Goal: Navigation & Orientation: Find specific page/section

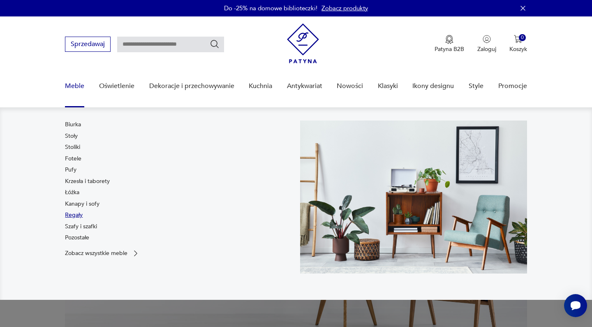
click at [77, 217] on link "Regały" at bounding box center [74, 215] width 18 height 8
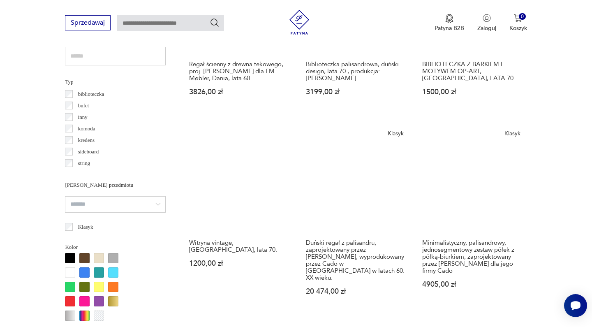
scroll to position [601, 0]
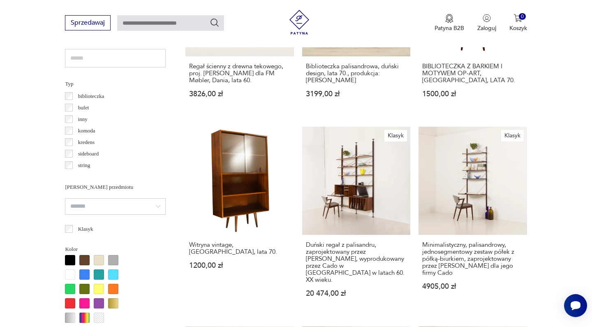
click at [70, 100] on div "biblioteczka" at bounding box center [115, 97] width 101 height 12
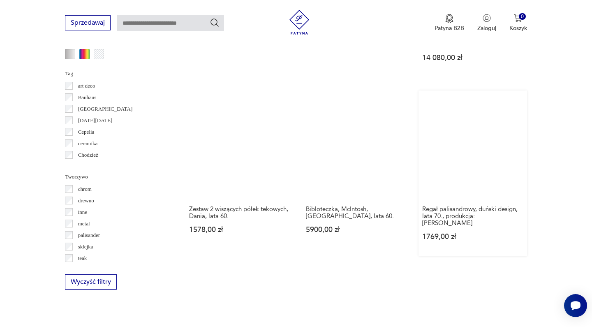
scroll to position [874, 0]
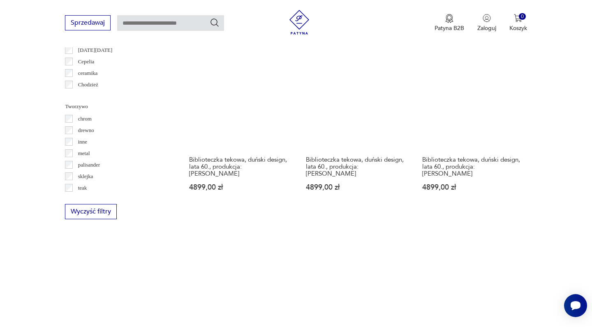
scroll to position [931, 0]
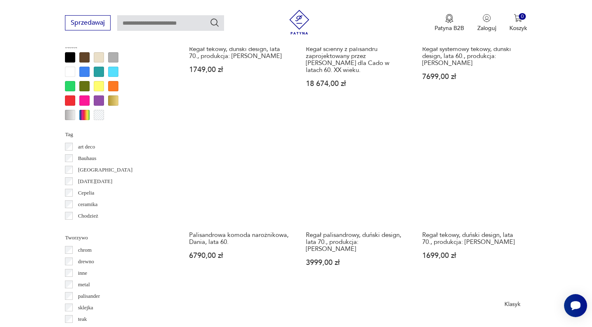
scroll to position [805, 0]
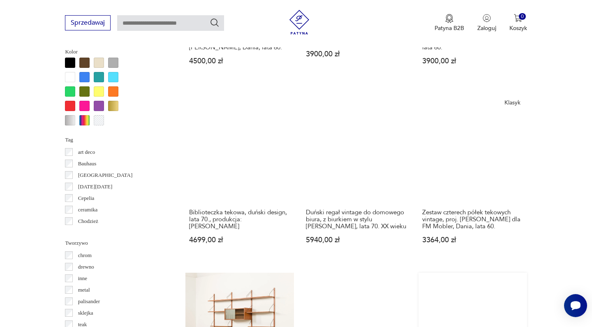
scroll to position [803, 0]
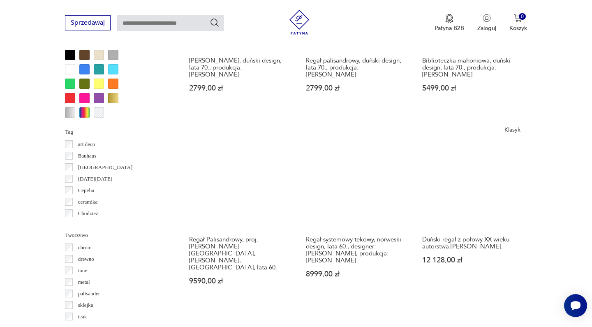
scroll to position [808, 0]
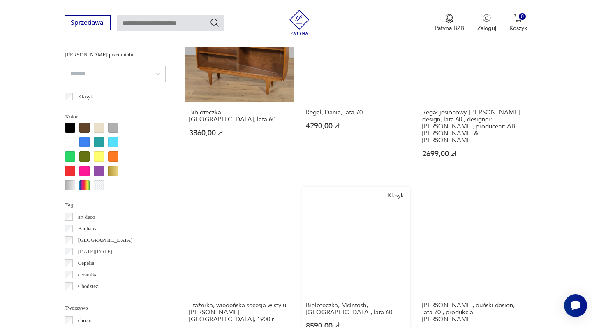
scroll to position [744, 0]
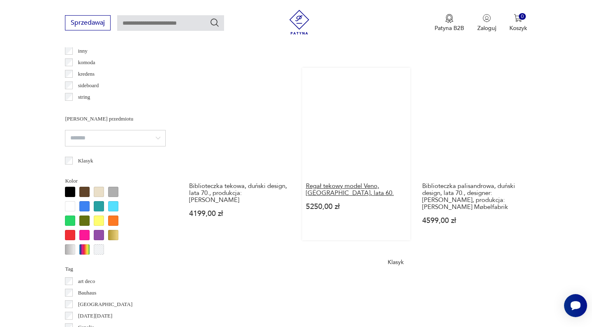
scroll to position [765, 0]
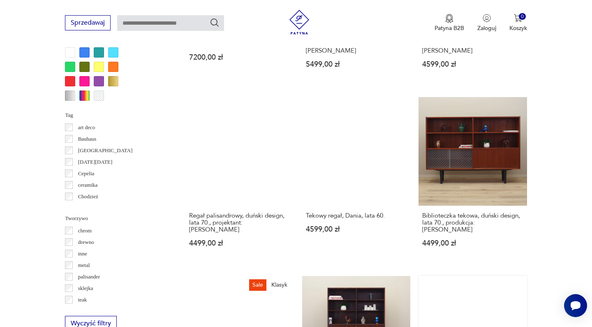
scroll to position [852, 0]
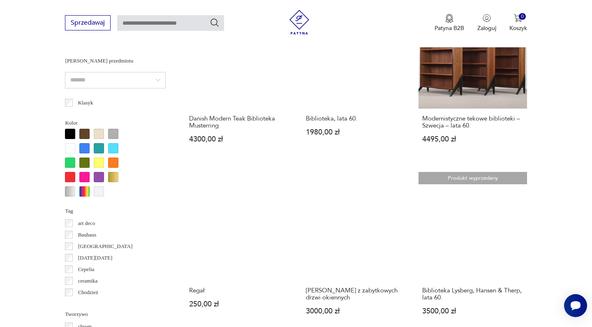
scroll to position [743, 0]
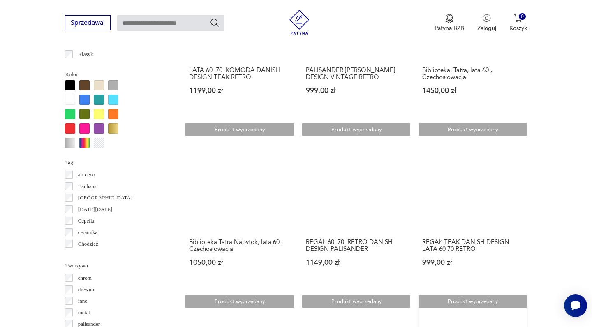
scroll to position [779, 0]
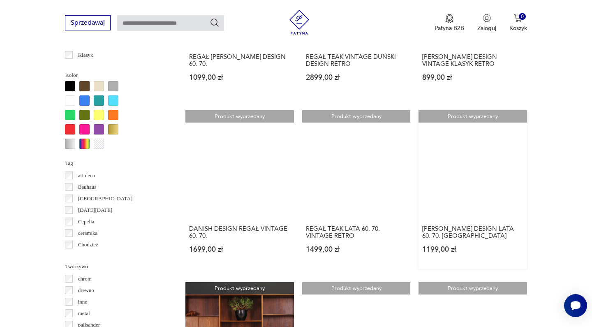
scroll to position [786, 0]
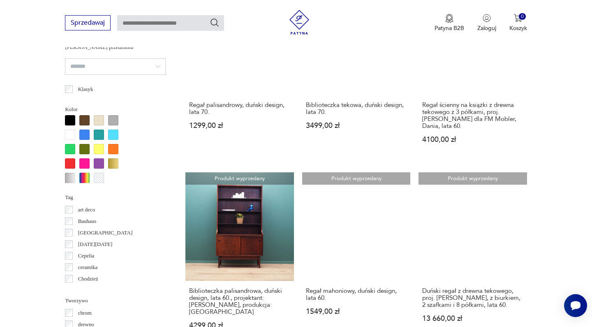
scroll to position [745, 0]
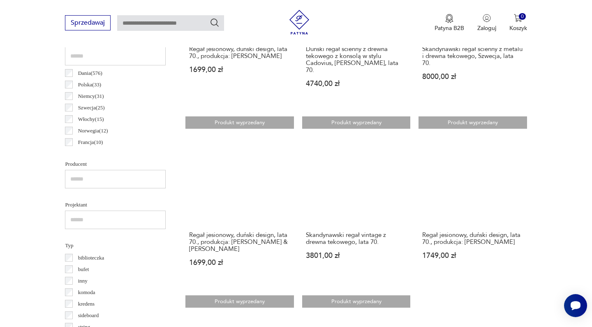
scroll to position [433, 0]
